Goal: Navigation & Orientation: Understand site structure

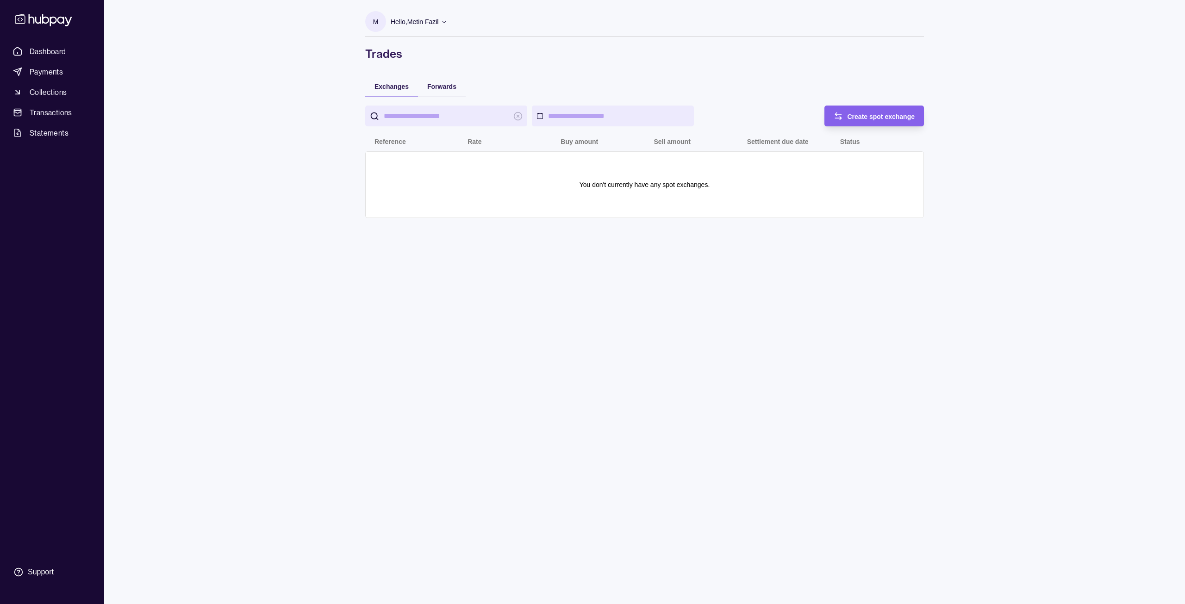
click at [446, 19] on icon at bounding box center [444, 21] width 7 height 7
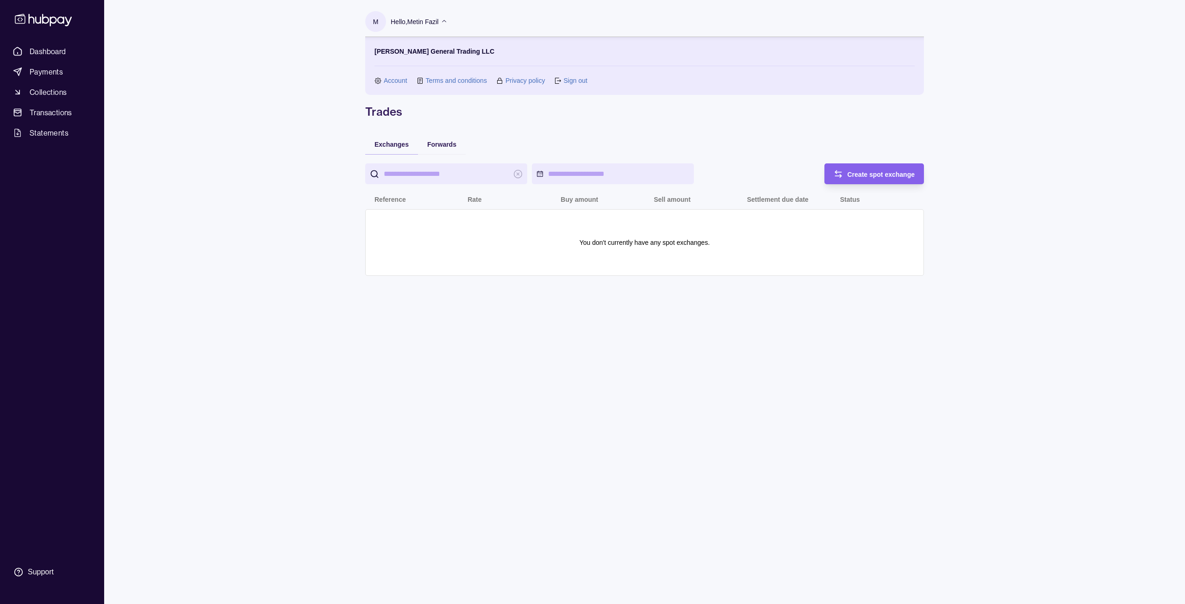
click at [446, 19] on icon at bounding box center [444, 21] width 7 height 7
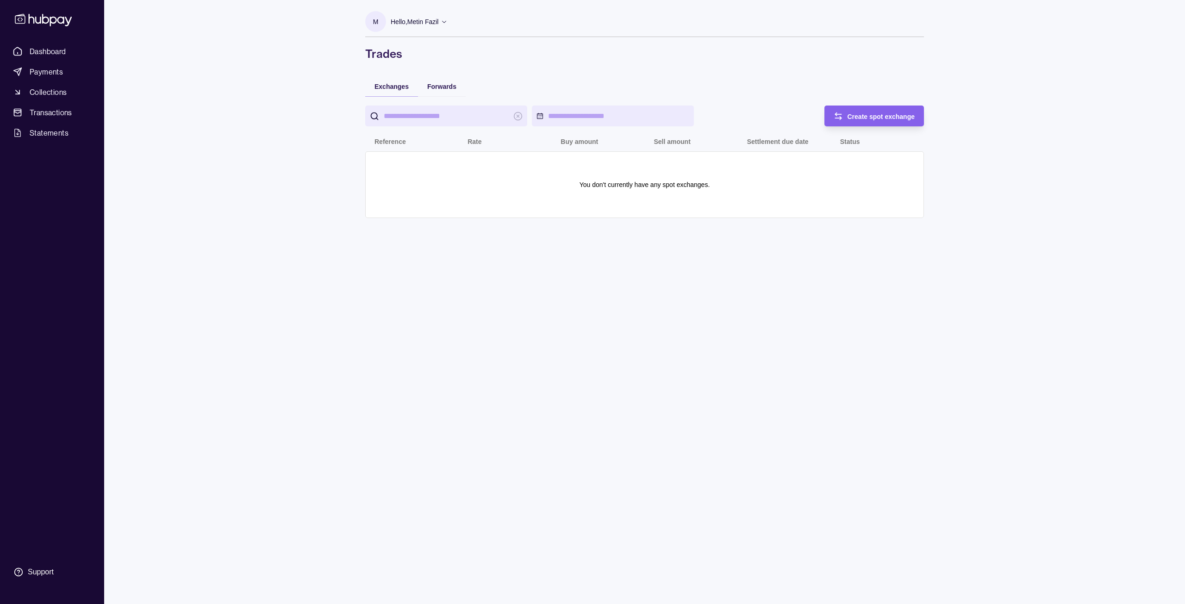
click at [446, 19] on icon at bounding box center [444, 21] width 7 height 7
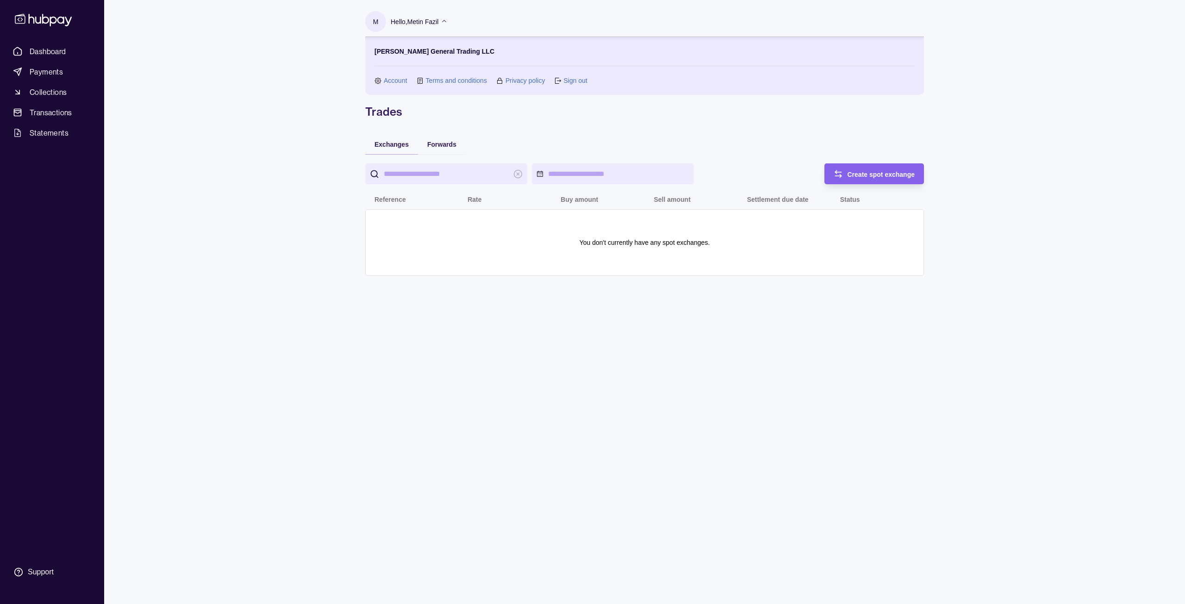
click at [397, 76] on link "Account" at bounding box center [396, 80] width 24 height 10
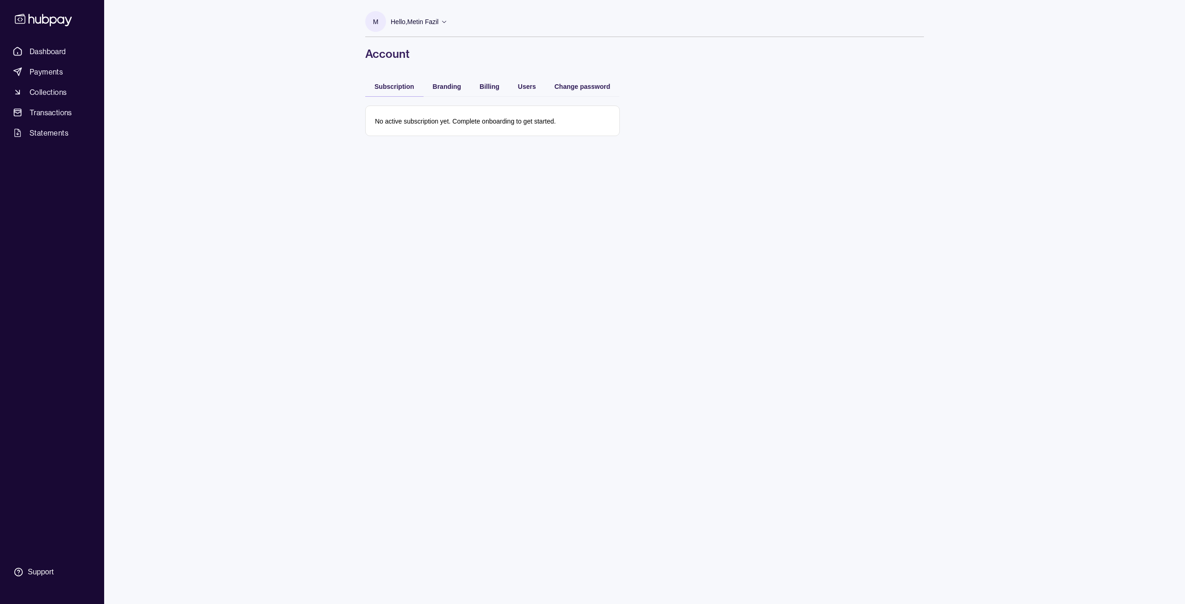
click at [57, 80] on ul "Dashboard Payments Collections Transactions Statements" at bounding box center [52, 92] width 86 height 98
click at [54, 74] on span "Payments" at bounding box center [46, 71] width 33 height 11
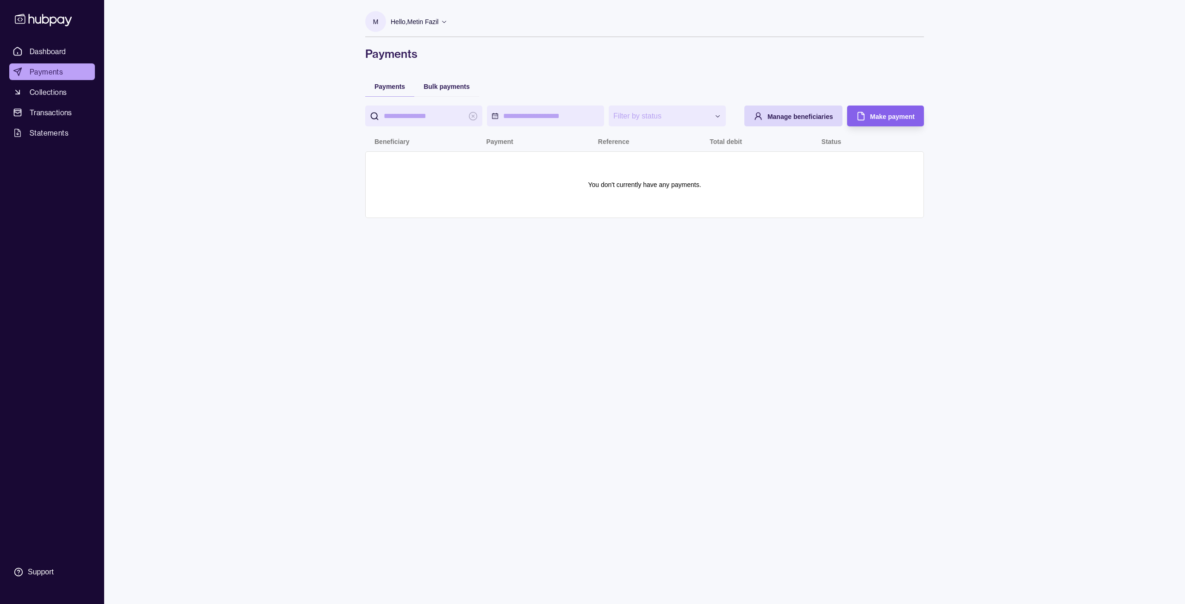
click at [66, 93] on span "Collections" at bounding box center [48, 92] width 37 height 11
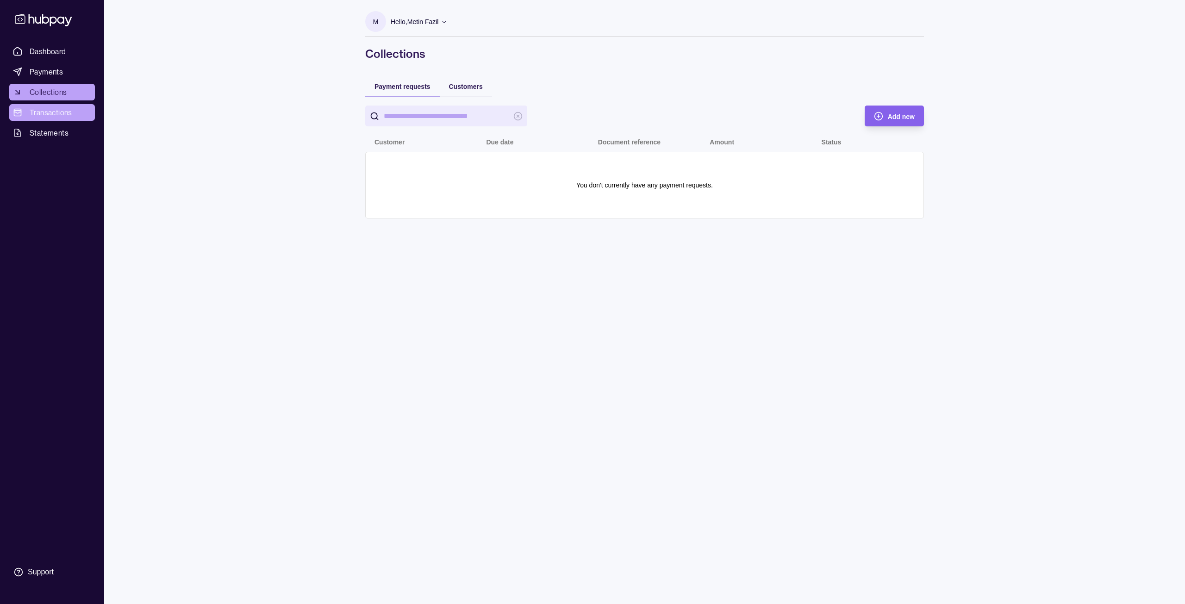
click at [45, 113] on span "Transactions" at bounding box center [51, 112] width 43 height 11
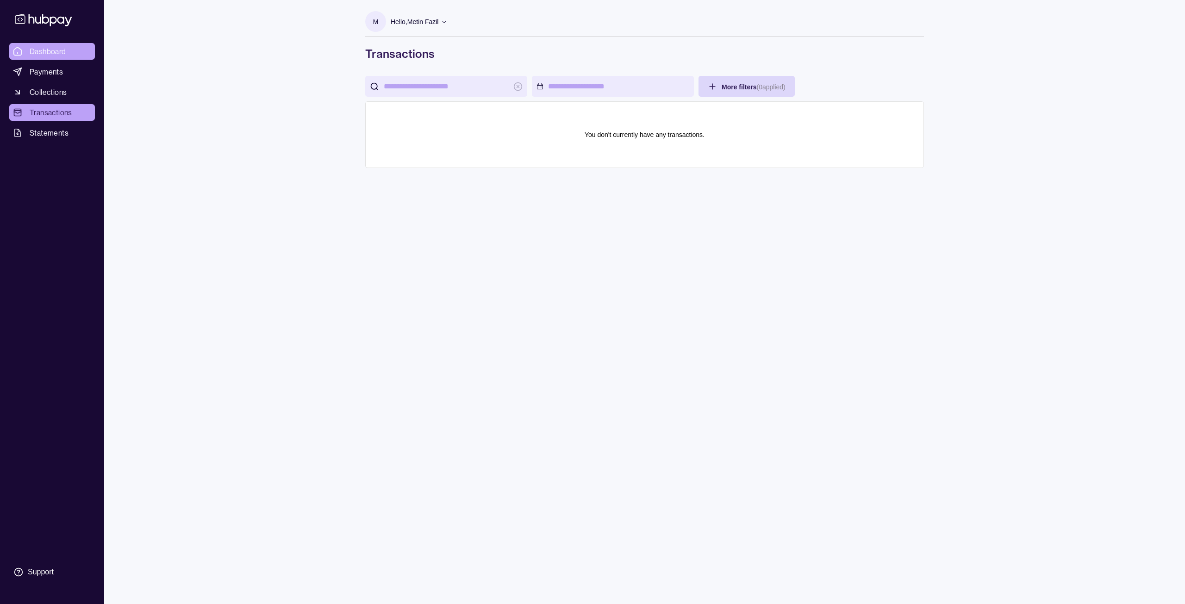
click at [51, 51] on span "Dashboard" at bounding box center [48, 51] width 37 height 11
